Goal: Task Accomplishment & Management: Manage account settings

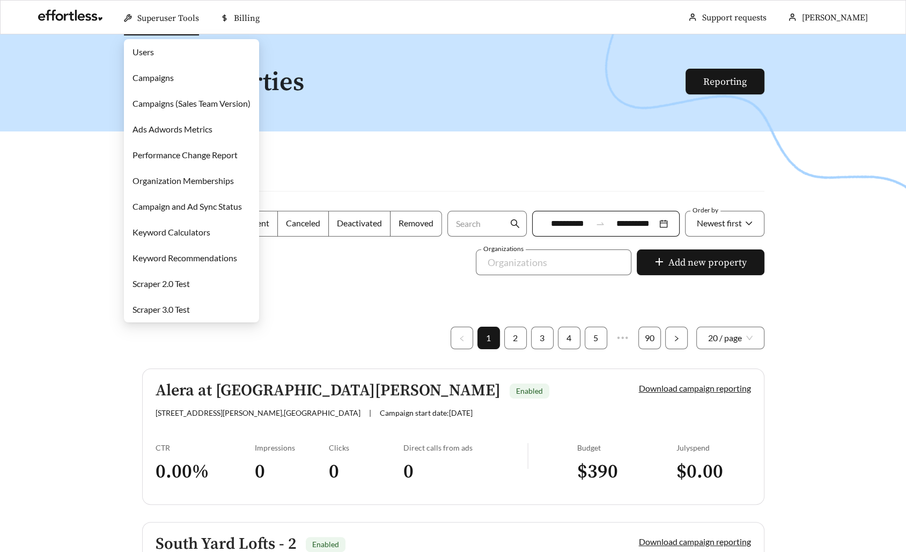
click at [174, 76] on link "Campaigns" at bounding box center [152, 77] width 41 height 10
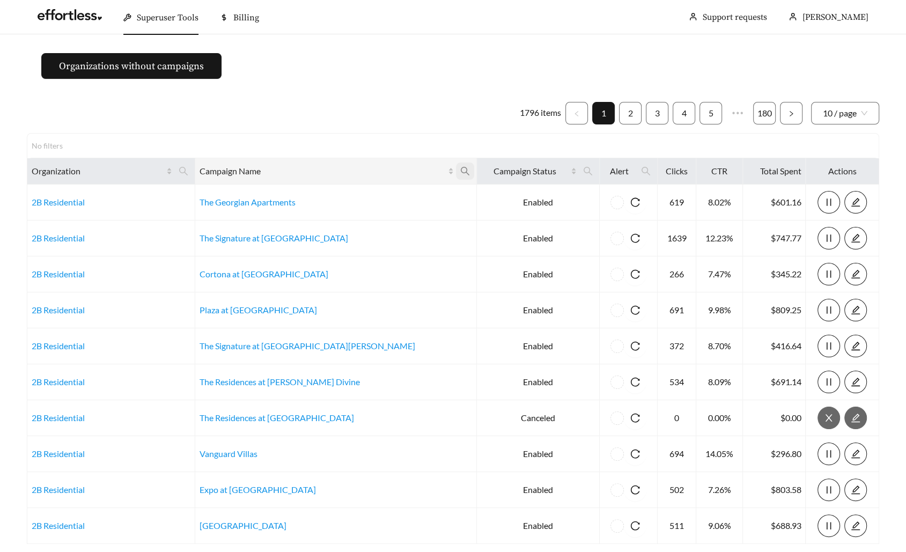
click at [460, 170] on icon "search" at bounding box center [465, 171] width 10 height 10
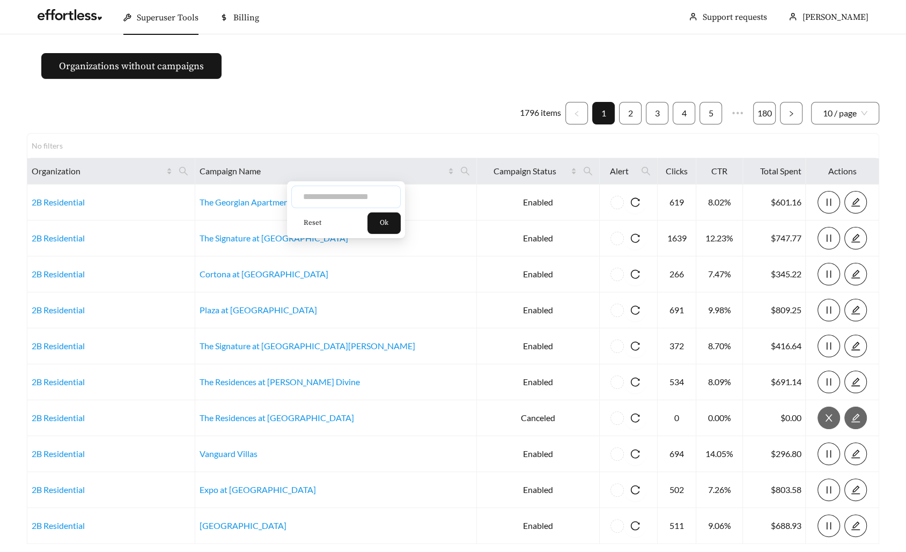
click at [382, 189] on input "text" at bounding box center [345, 196] width 109 height 23
type input "********"
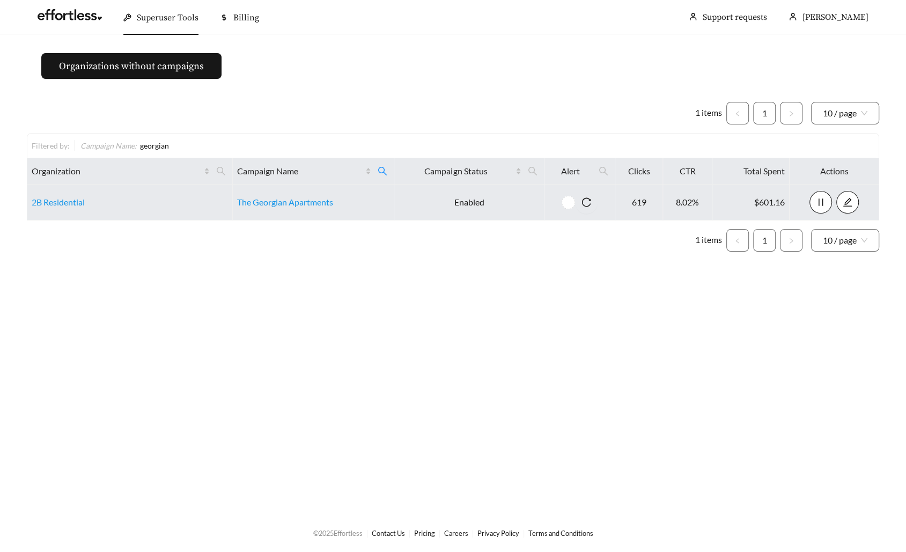
click at [306, 207] on td "The Georgian Apartments" at bounding box center [313, 202] width 161 height 36
click at [302, 197] on link "The Georgian Apartments" at bounding box center [285, 202] width 96 height 10
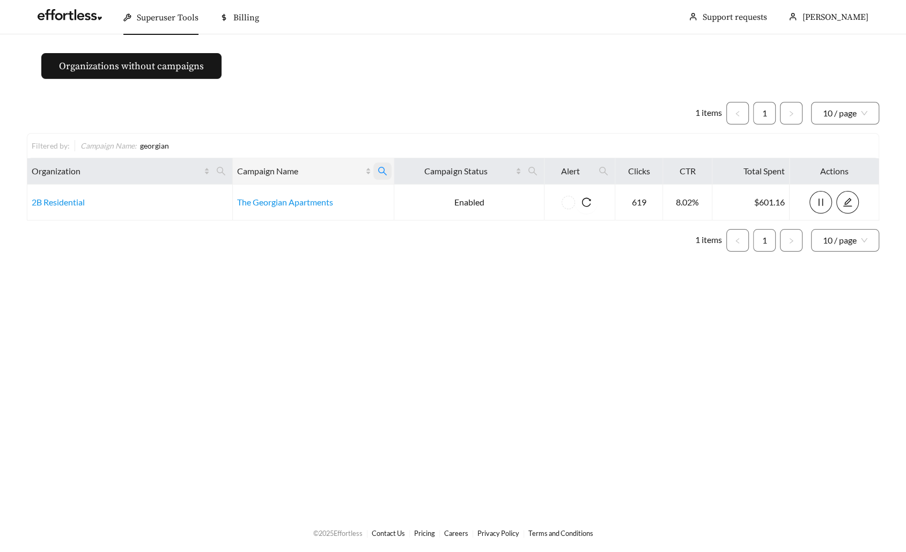
click at [382, 173] on icon "search" at bounding box center [382, 171] width 10 height 10
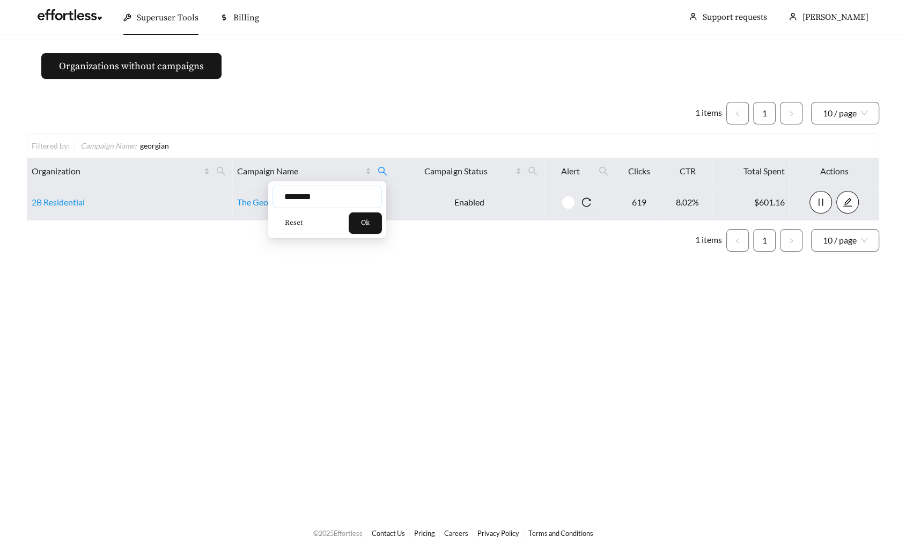
drag, startPoint x: 332, startPoint y: 195, endPoint x: 167, endPoint y: 195, distance: 165.1
click at [168, 195] on body "Superuser Tools Billing Maddi Herrick-Foster Support requests More Organization…" at bounding box center [453, 276] width 906 height 552
type input "*******"
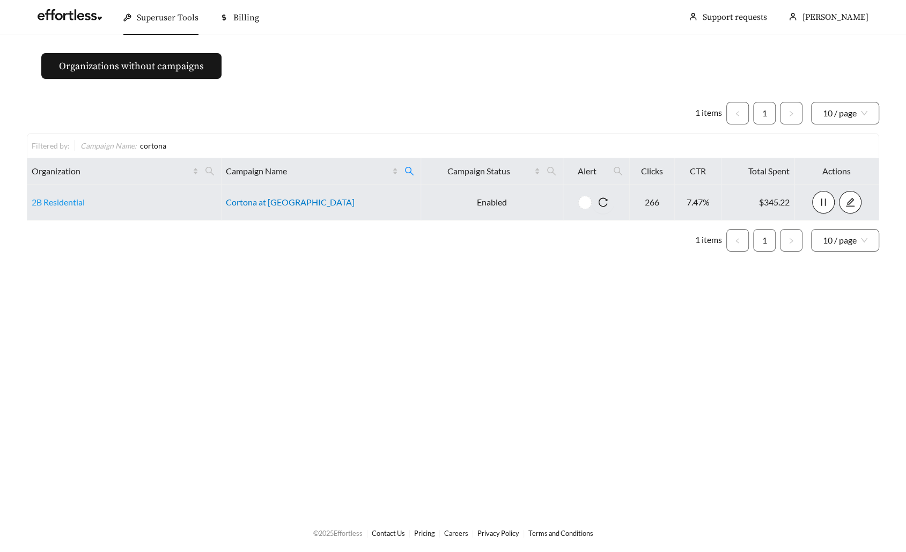
click at [302, 199] on link "Cortona at [GEOGRAPHIC_DATA]" at bounding box center [290, 202] width 129 height 10
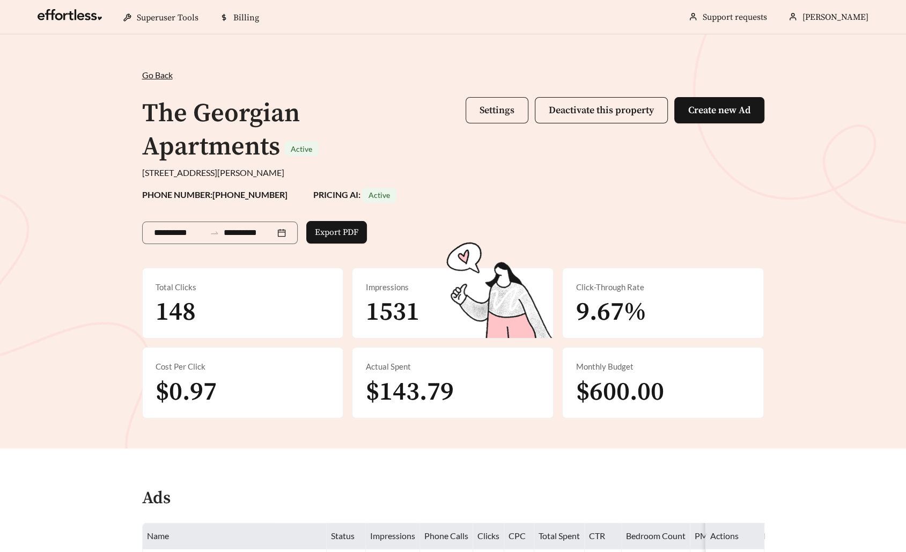
click at [474, 112] on button "Settings" at bounding box center [496, 110] width 63 height 26
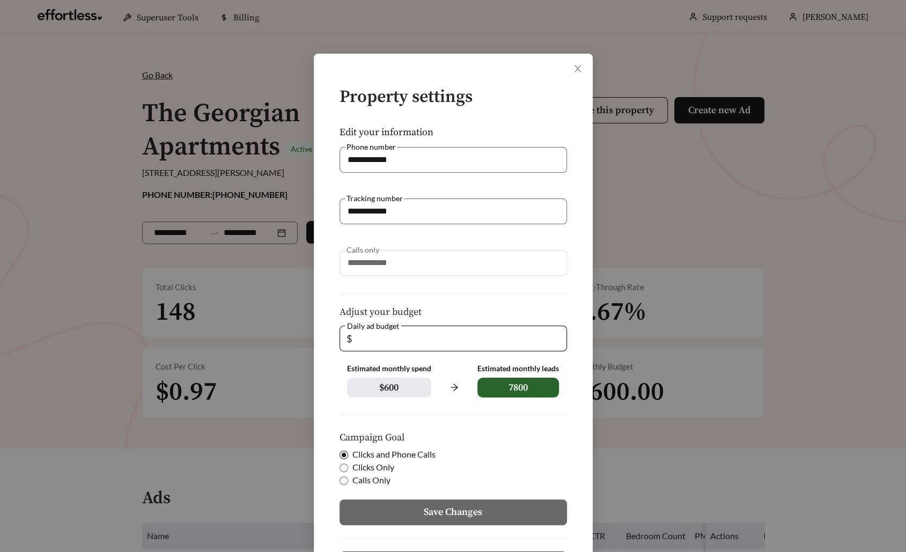
scroll to position [54, 0]
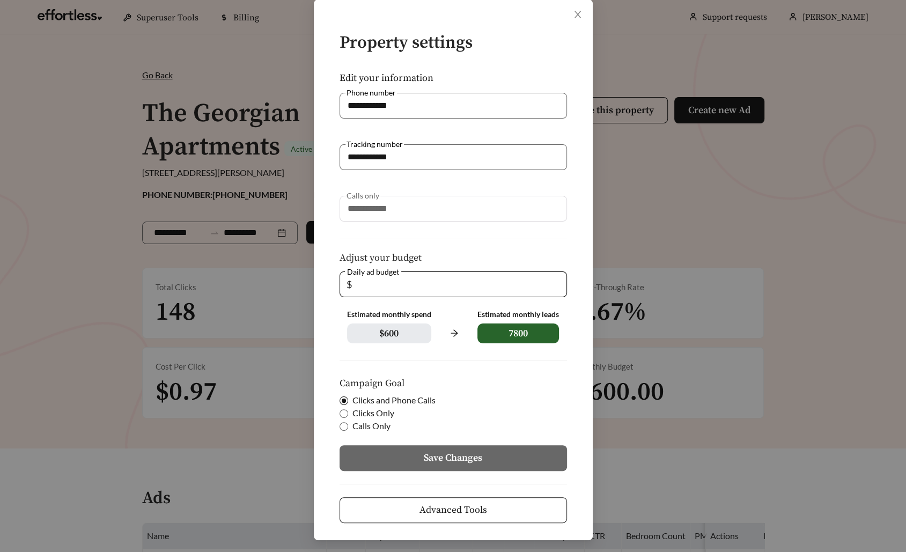
click at [412, 510] on button "Advanced Tools" at bounding box center [452, 510] width 227 height 26
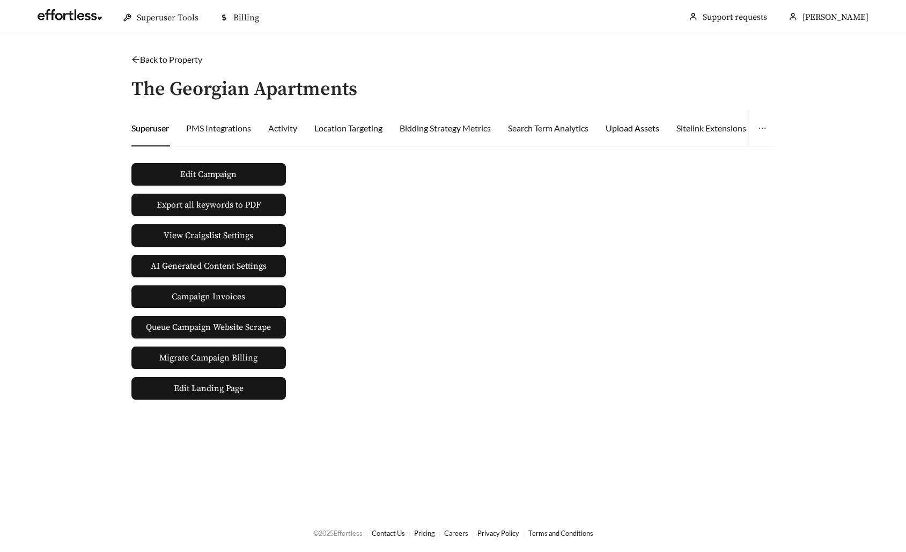
click at [621, 126] on div "Upload Assets" at bounding box center [632, 128] width 54 height 13
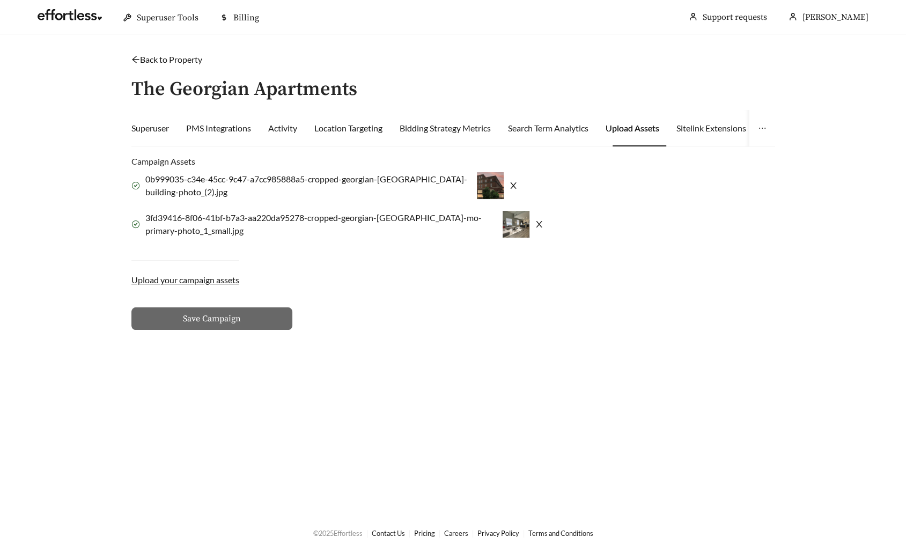
click at [509, 185] on icon "close" at bounding box center [513, 185] width 9 height 9
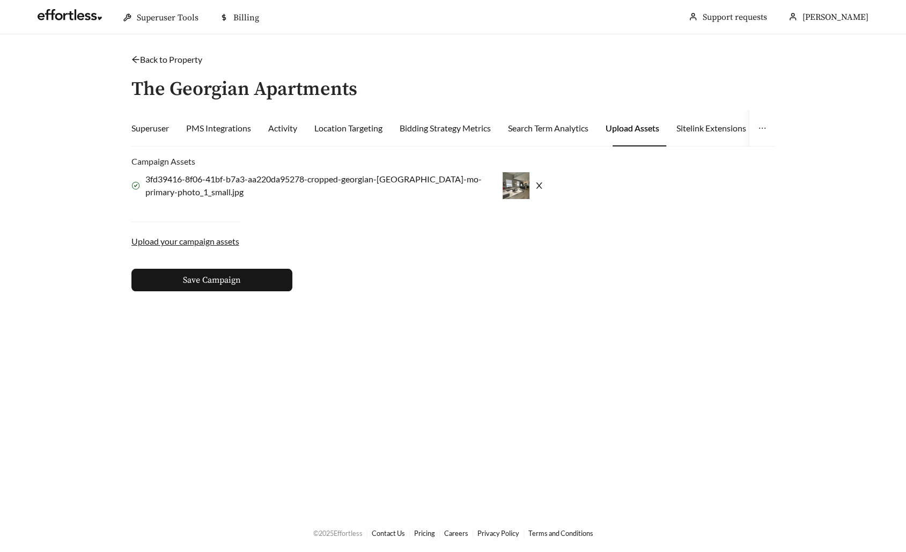
click at [535, 183] on icon "close" at bounding box center [539, 185] width 9 height 9
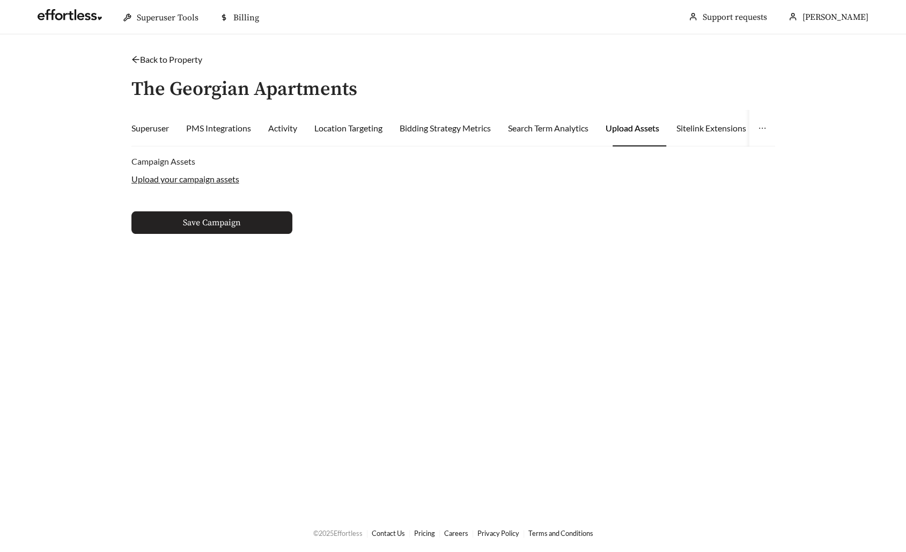
click at [222, 216] on span "Save Campaign" at bounding box center [212, 222] width 58 height 13
click at [226, 222] on span "Save Campaign" at bounding box center [212, 222] width 58 height 13
click at [161, 62] on link "Back to Property" at bounding box center [166, 59] width 71 height 10
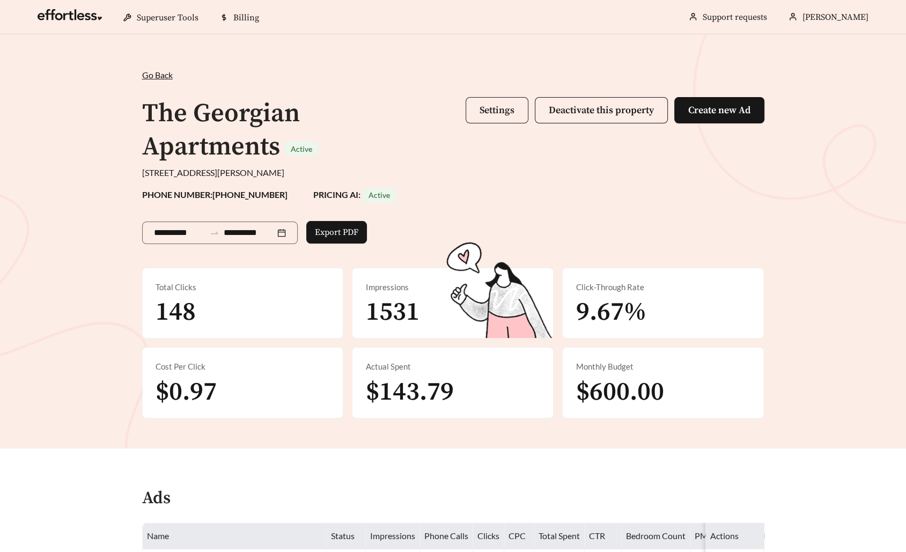
click at [501, 119] on button "Settings" at bounding box center [496, 110] width 63 height 26
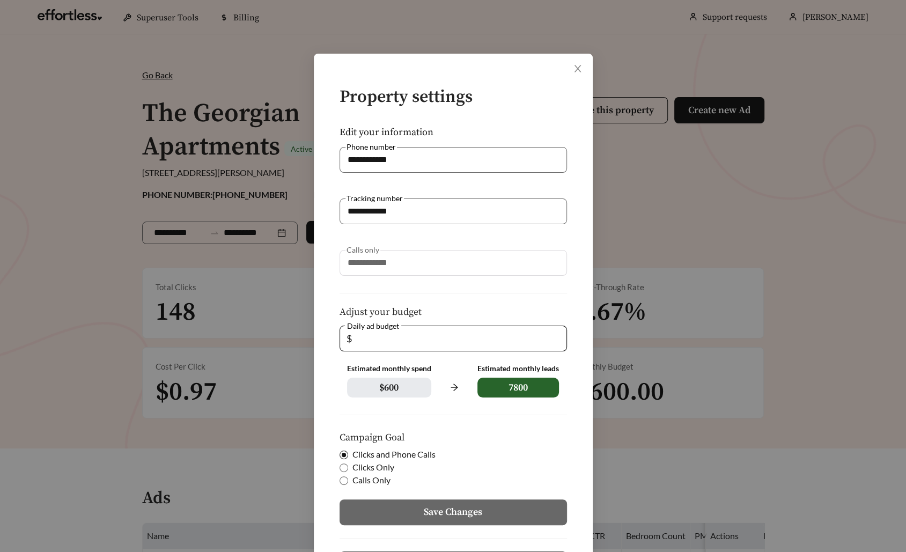
scroll to position [54, 0]
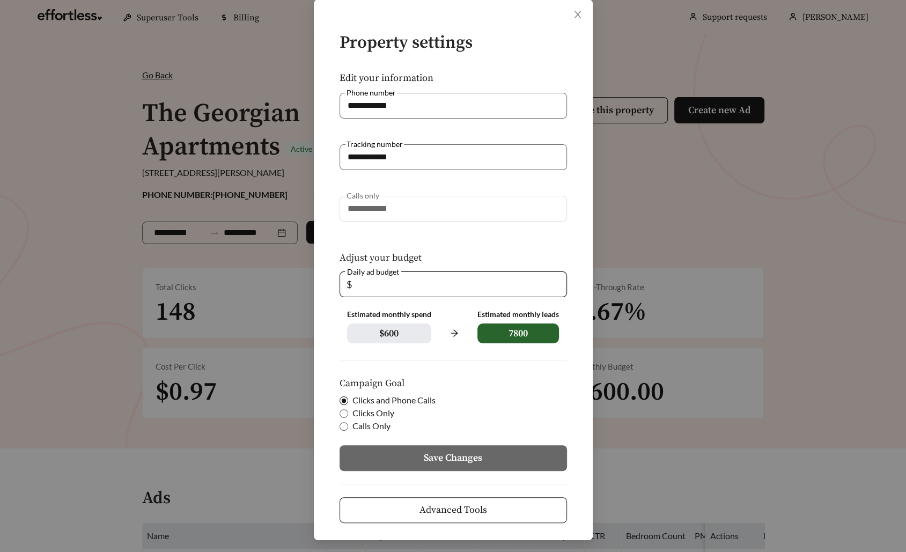
click at [482, 509] on span "Advanced Tools" at bounding box center [453, 509] width 68 height 14
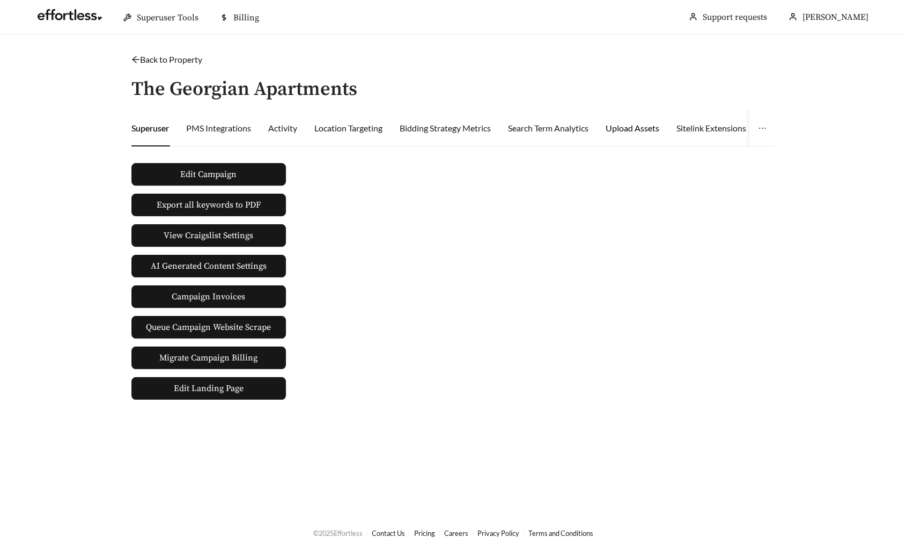
click at [654, 128] on div "Upload Assets" at bounding box center [632, 128] width 54 height 13
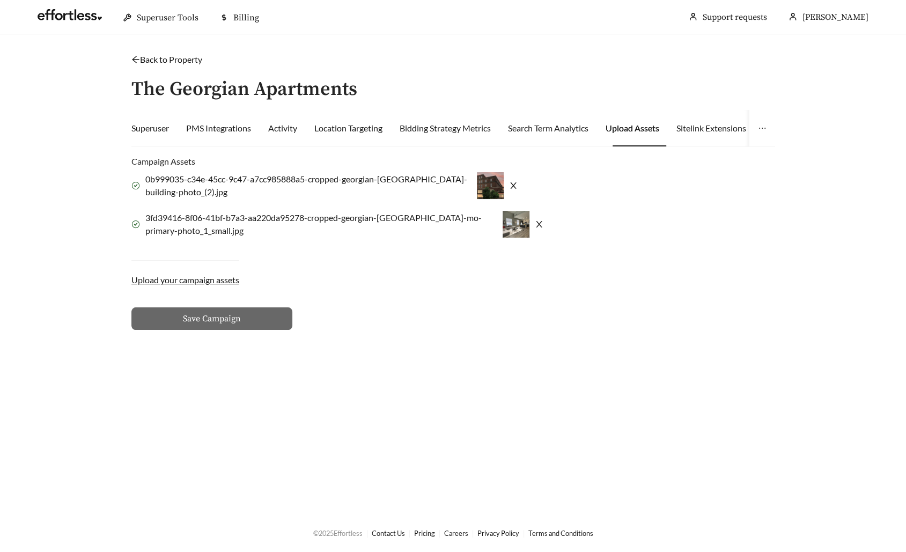
click at [509, 183] on icon "close" at bounding box center [513, 185] width 9 height 9
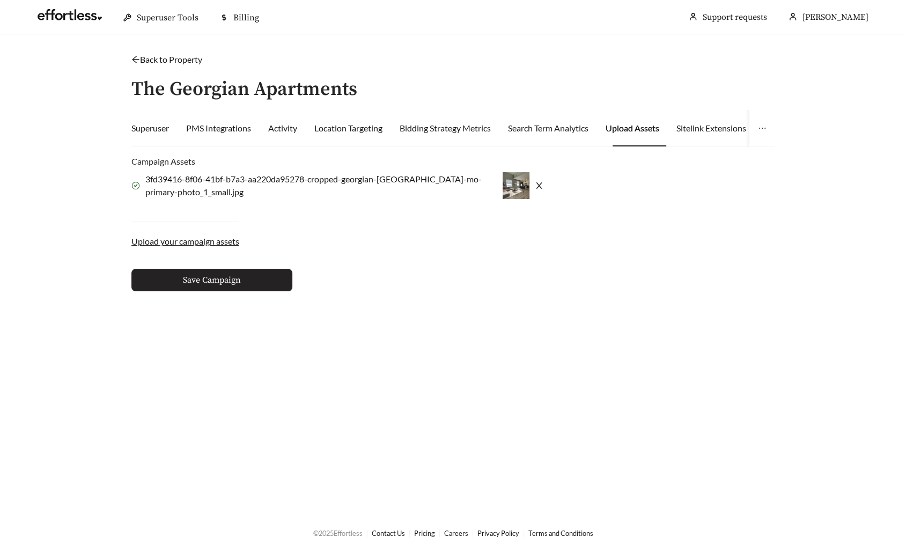
click at [196, 282] on span "Save Campaign" at bounding box center [212, 279] width 58 height 13
click at [535, 185] on icon "close" at bounding box center [539, 185] width 9 height 9
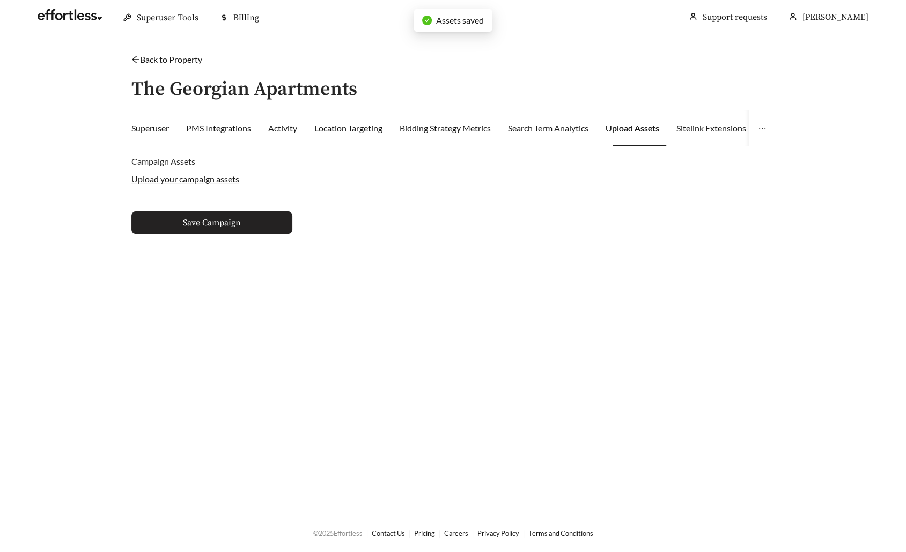
click at [198, 232] on button "Save Campaign" at bounding box center [211, 222] width 161 height 23
click at [230, 214] on button "Save Campaign" at bounding box center [211, 222] width 161 height 23
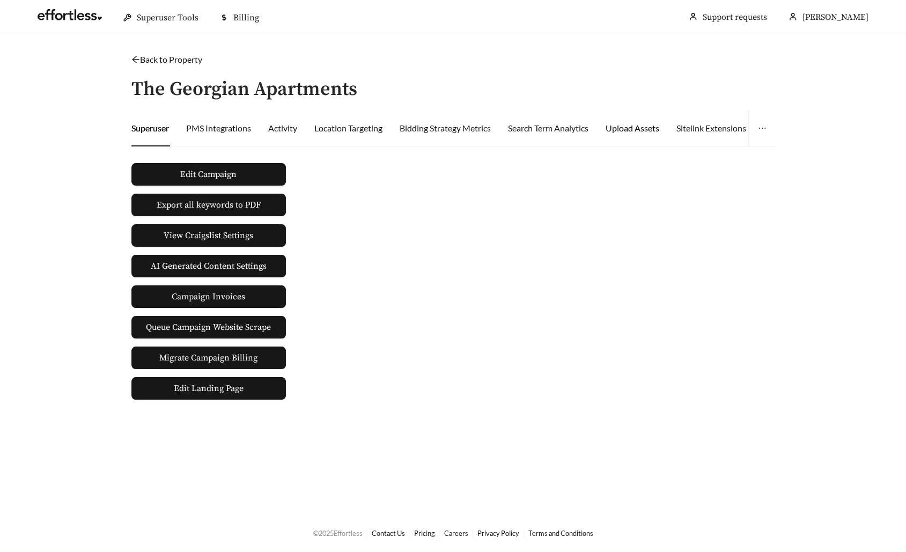
click at [621, 132] on div "Upload Assets" at bounding box center [632, 128] width 54 height 13
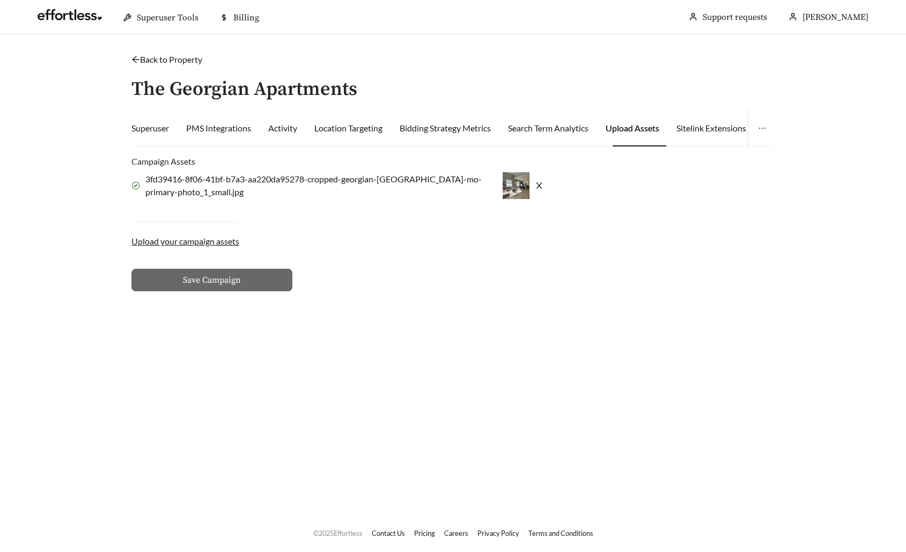
click at [507, 183] on div "3fd39416-8f06-41bf-b7a3-aa220da95278-cropped-georgian-[GEOGRAPHIC_DATA]-mo-prim…" at bounding box center [378, 185] width 494 height 27
click at [535, 184] on icon "close" at bounding box center [539, 185] width 9 height 9
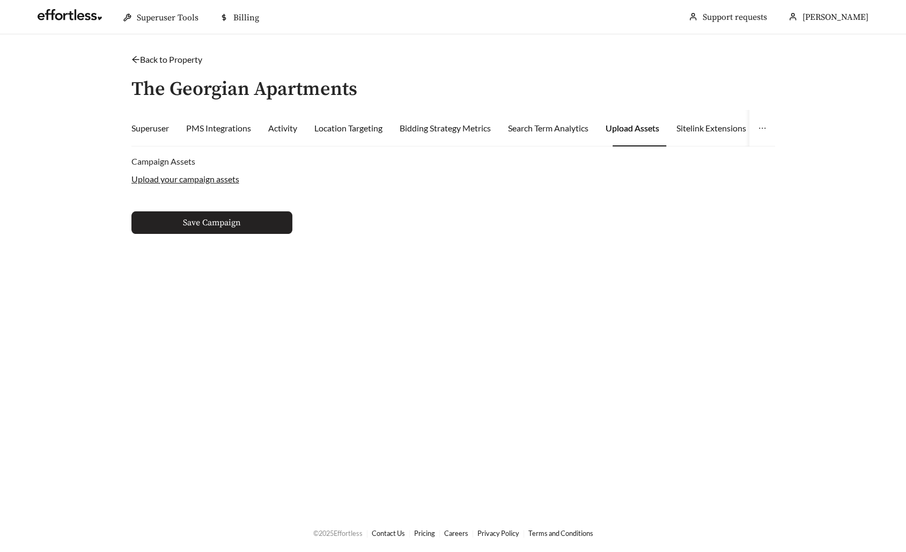
click at [216, 225] on span "Save Campaign" at bounding box center [212, 222] width 58 height 13
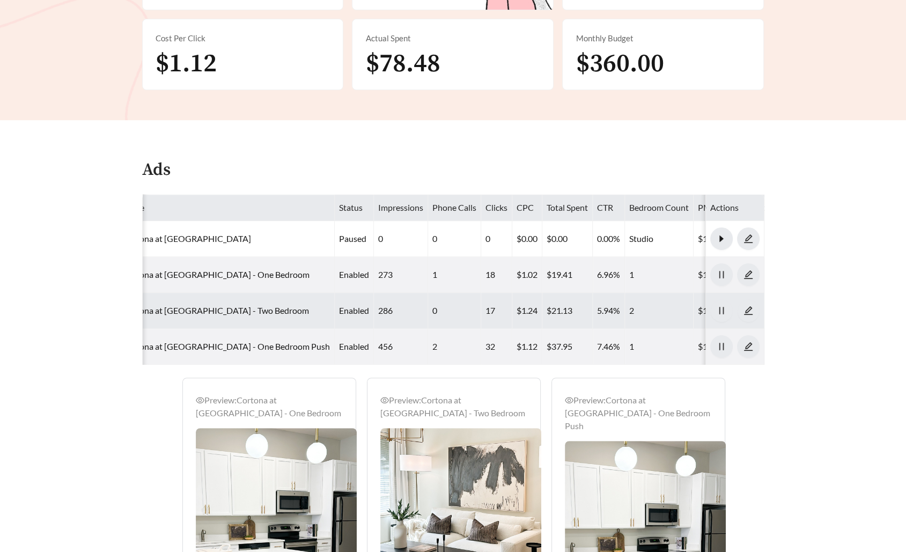
scroll to position [295, 0]
